Goal: Information Seeking & Learning: Learn about a topic

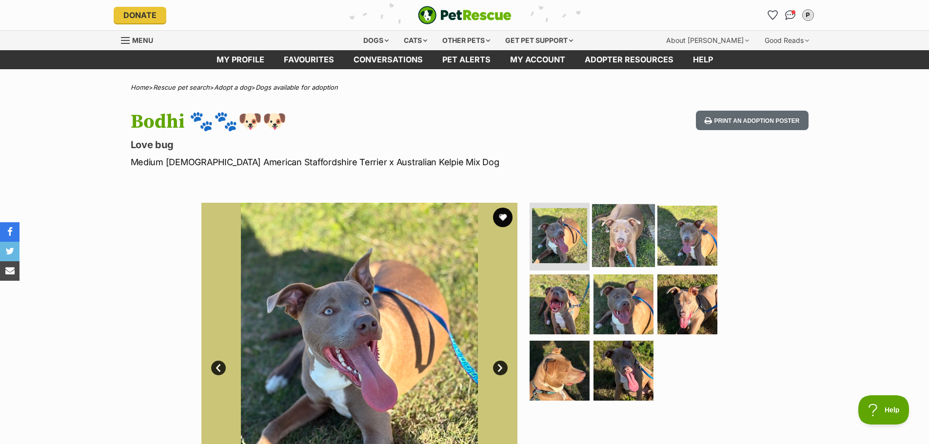
click at [623, 235] on img at bounding box center [623, 235] width 63 height 63
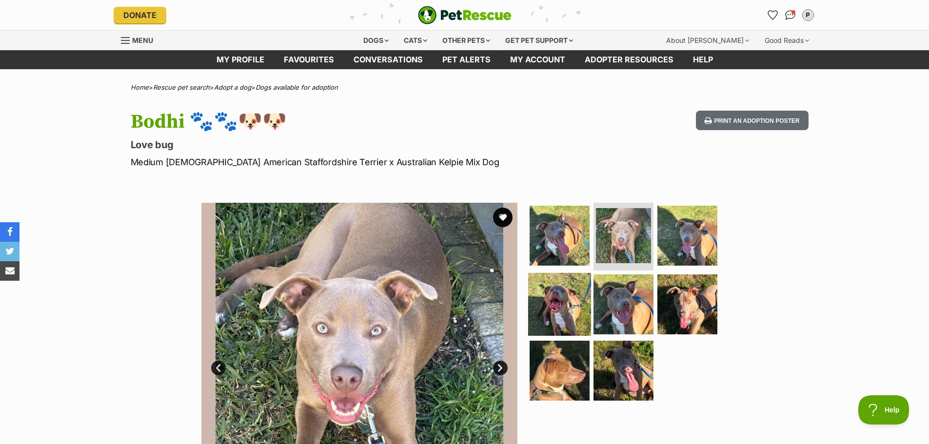
click at [568, 286] on img at bounding box center [559, 304] width 63 height 63
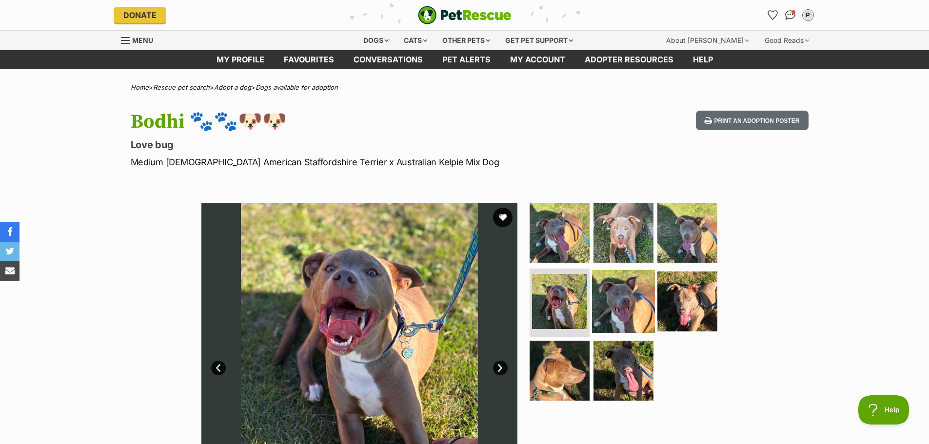
click at [634, 294] on img at bounding box center [623, 301] width 63 height 63
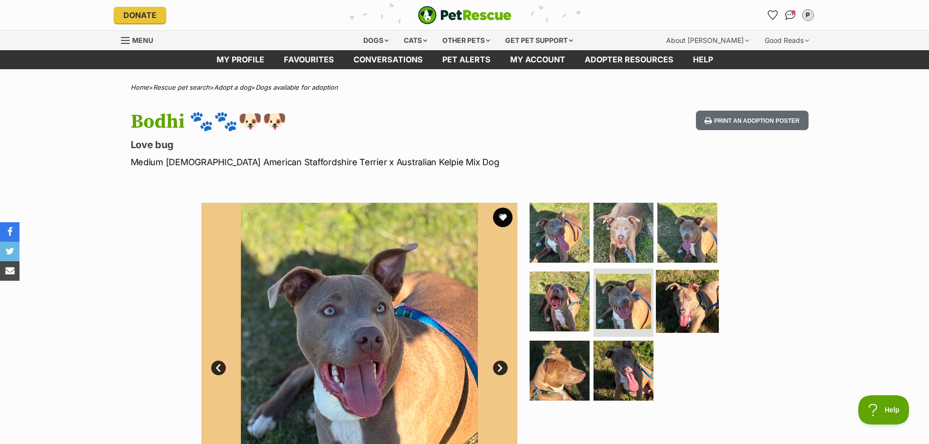
click at [675, 293] on img at bounding box center [687, 301] width 63 height 63
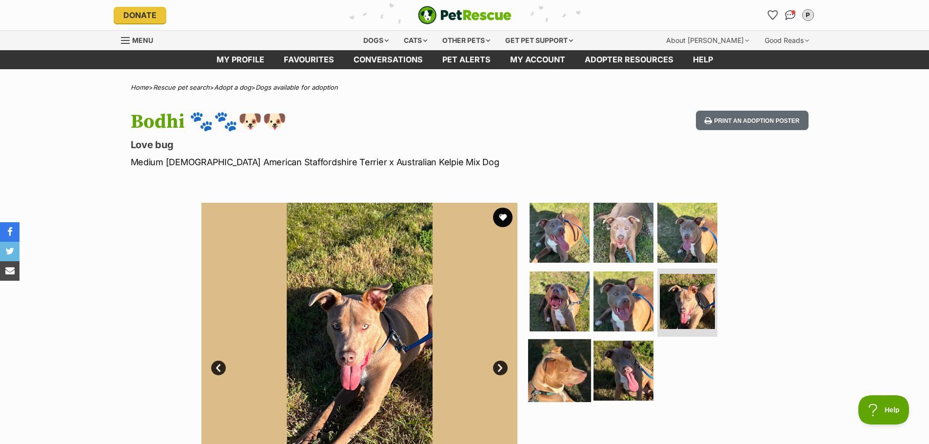
click at [563, 348] on img at bounding box center [559, 370] width 63 height 63
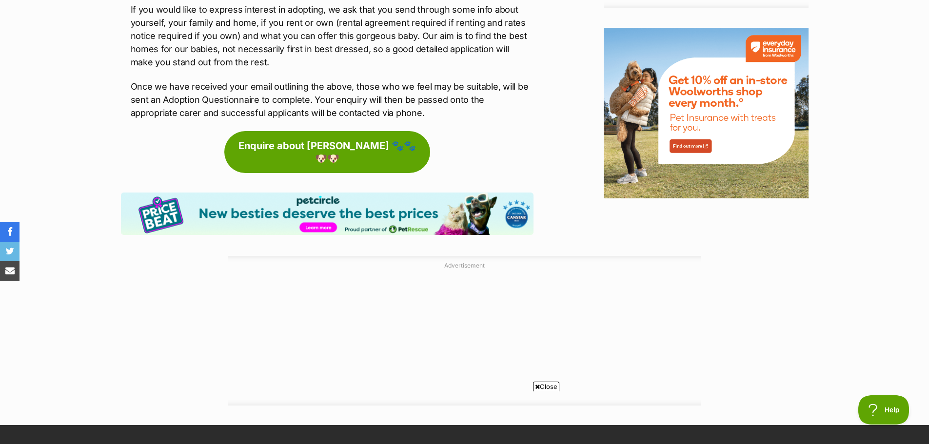
scroll to position [1122, 0]
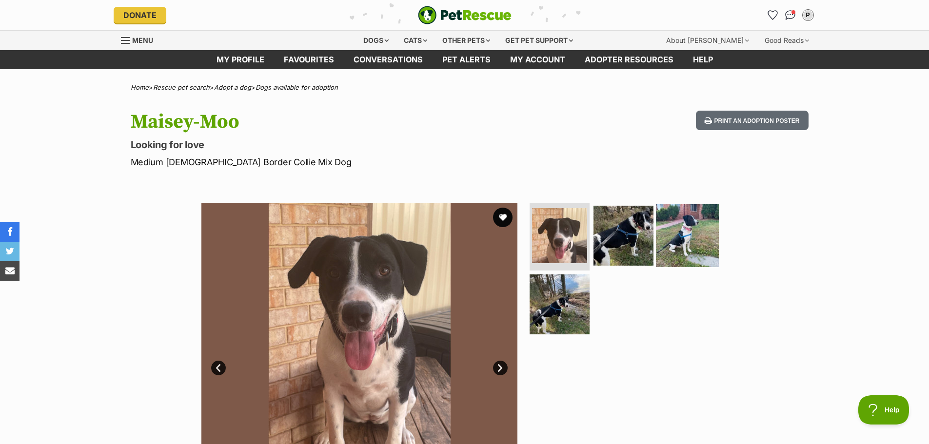
click at [681, 236] on img at bounding box center [687, 235] width 63 height 63
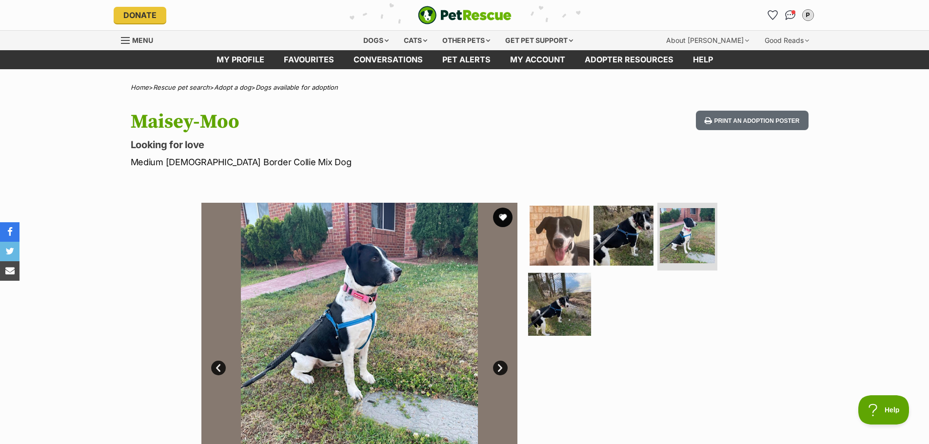
click at [555, 306] on img at bounding box center [559, 304] width 63 height 63
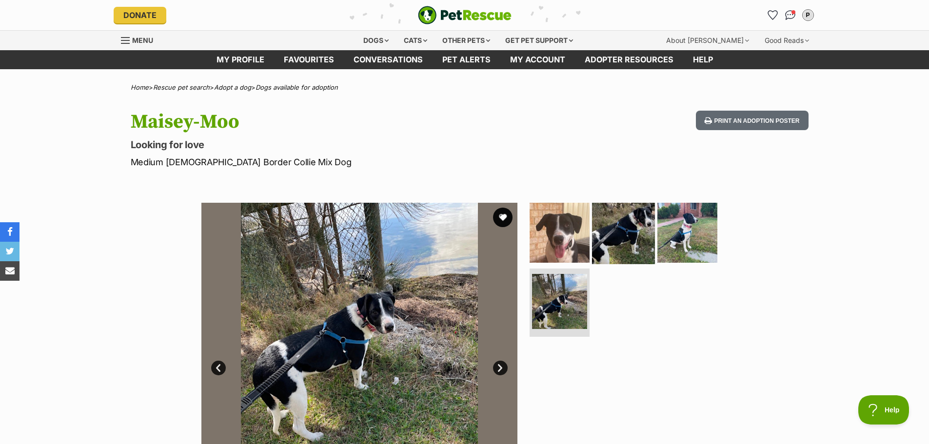
click at [628, 241] on img at bounding box center [623, 232] width 63 height 63
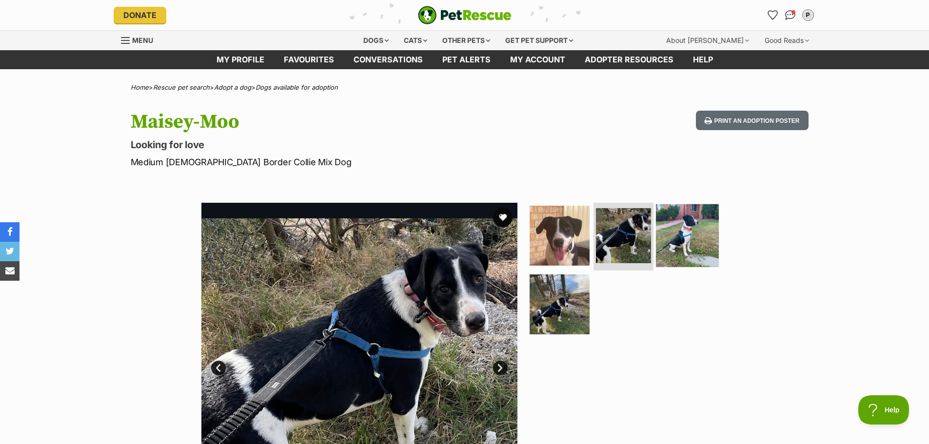
click at [675, 234] on img at bounding box center [687, 235] width 63 height 63
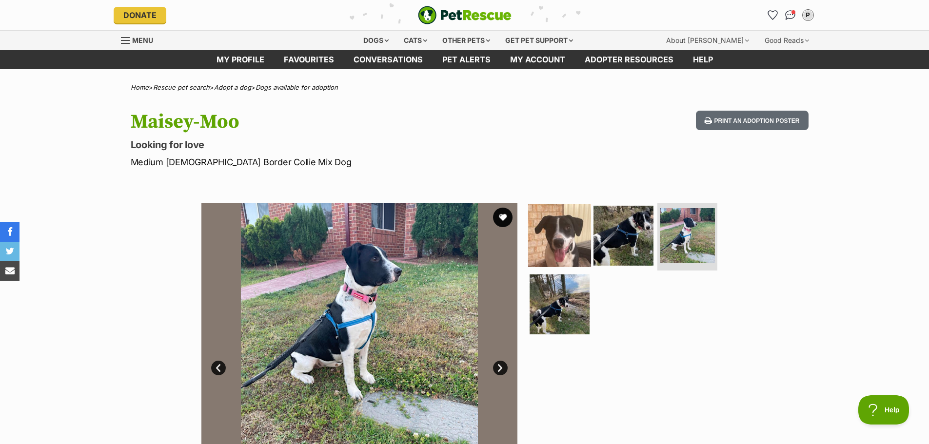
click at [546, 240] on img at bounding box center [559, 235] width 63 height 63
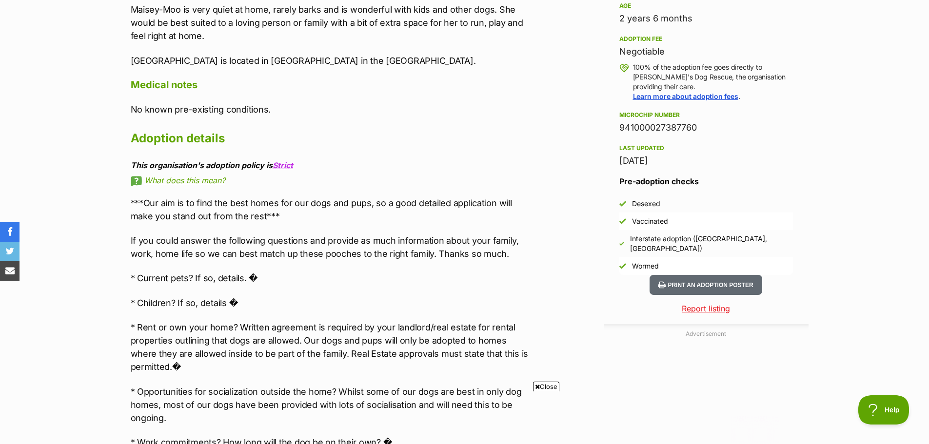
scroll to position [683, 0]
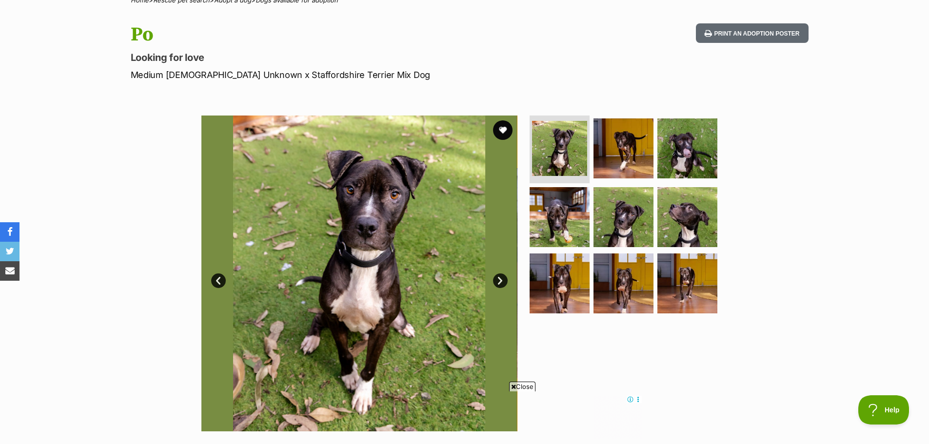
scroll to position [146, 0]
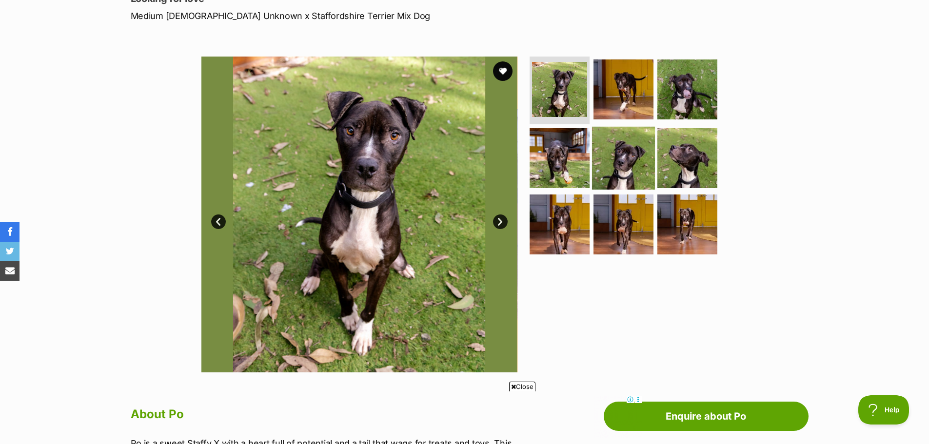
click at [609, 160] on img at bounding box center [623, 158] width 63 height 63
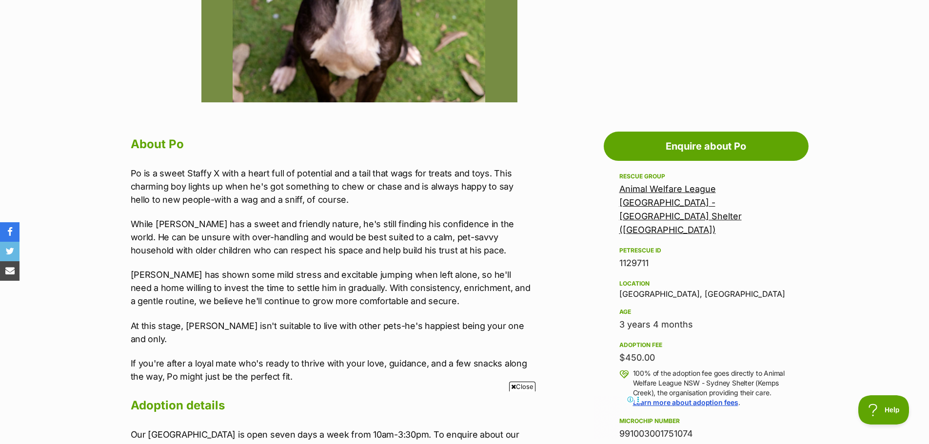
scroll to position [439, 0]
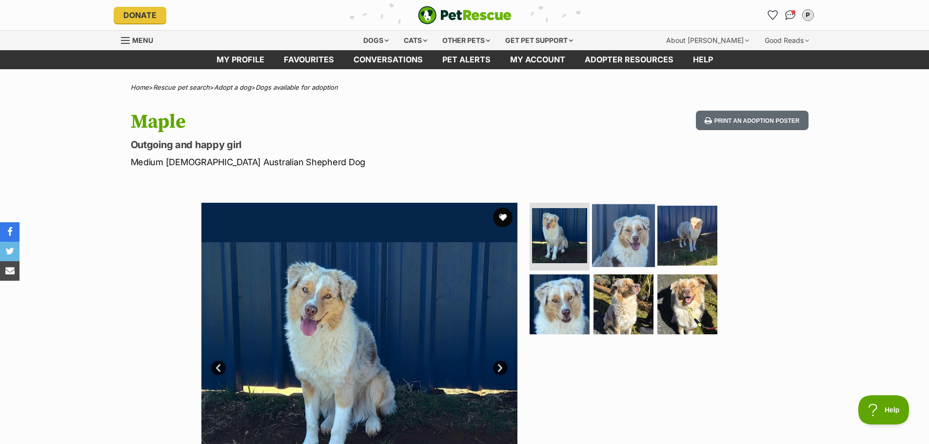
click at [627, 238] on img at bounding box center [623, 235] width 63 height 63
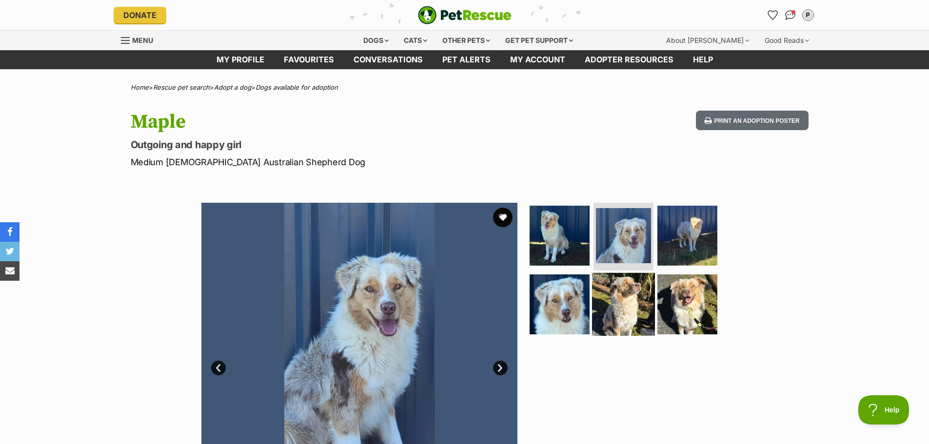
click at [622, 304] on img at bounding box center [623, 304] width 63 height 63
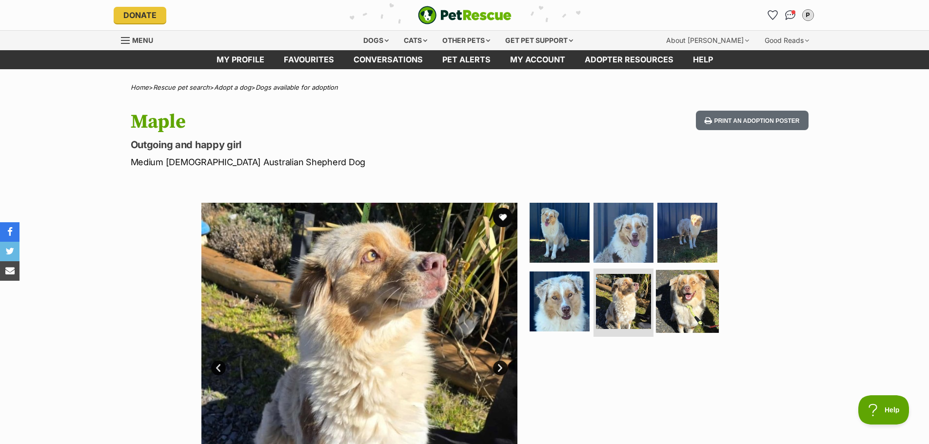
click at [676, 297] on img at bounding box center [687, 301] width 63 height 63
